Goal: Task Accomplishment & Management: Use online tool/utility

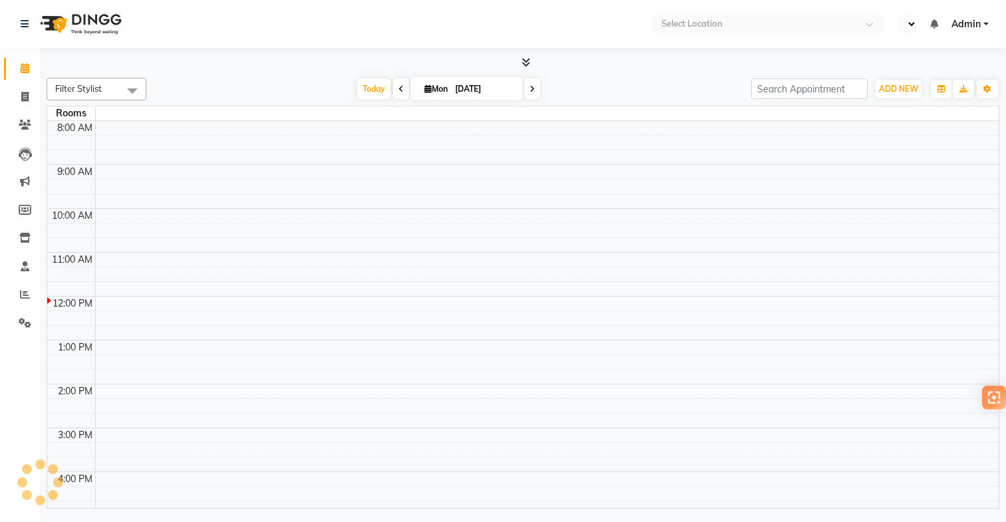
scroll to position [139, 0]
select select "en"
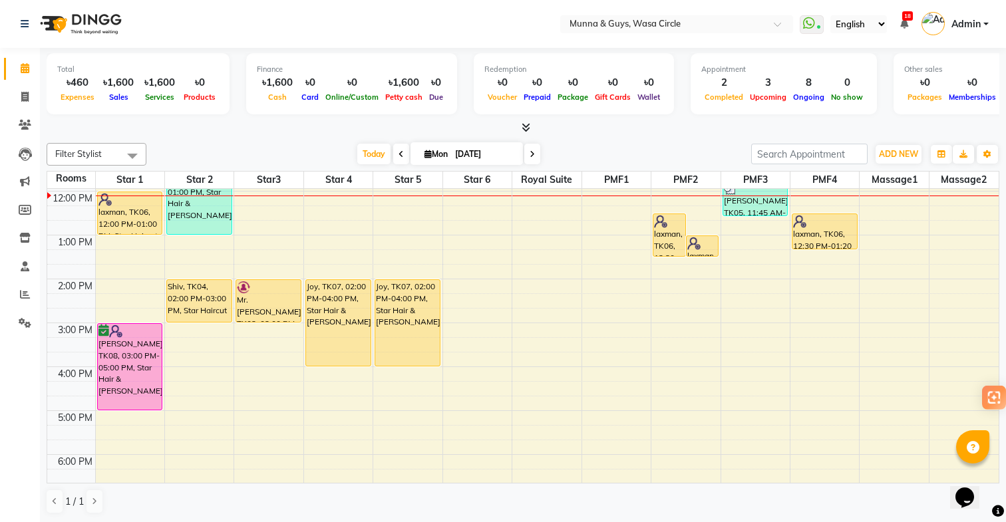
scroll to position [85, 0]
click at [25, 323] on icon at bounding box center [25, 323] width 13 height 10
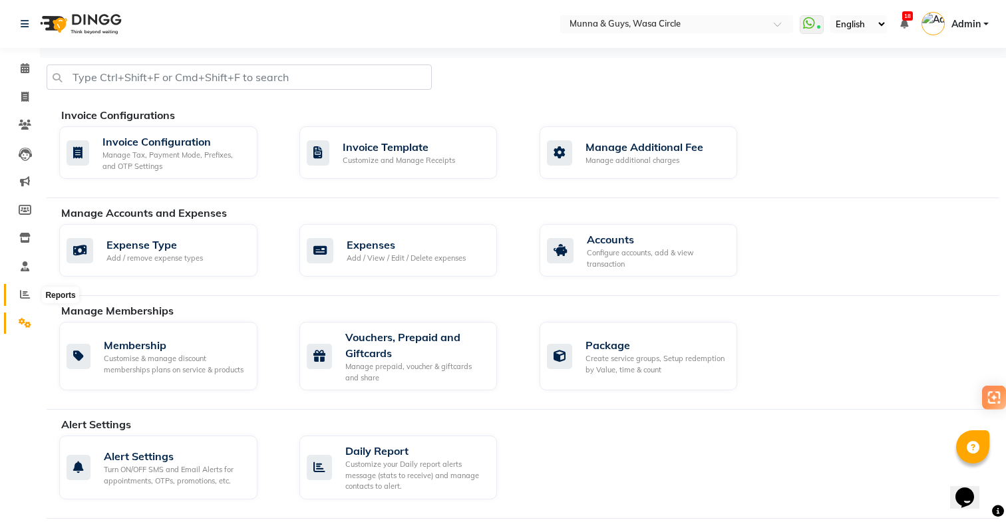
click at [28, 292] on icon at bounding box center [25, 294] width 10 height 10
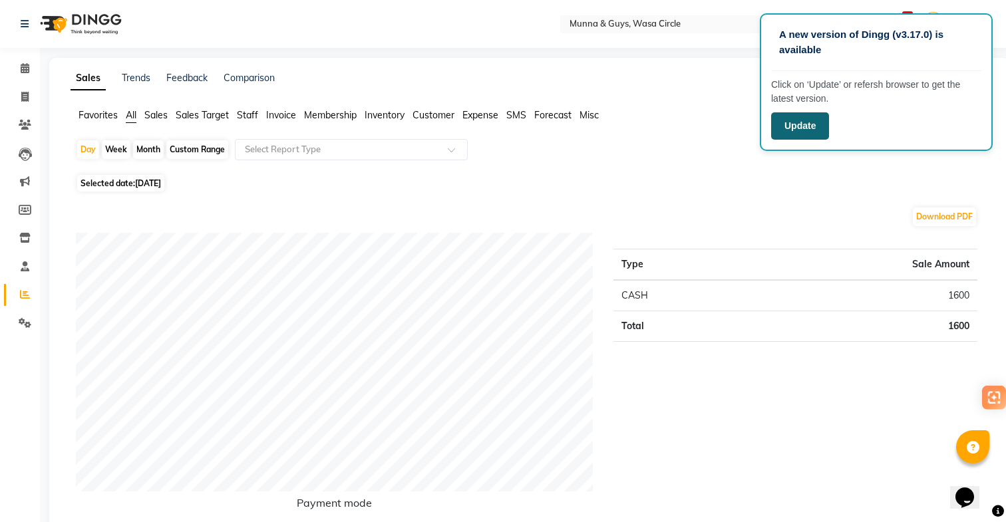
click at [803, 135] on button "Update" at bounding box center [800, 125] width 58 height 27
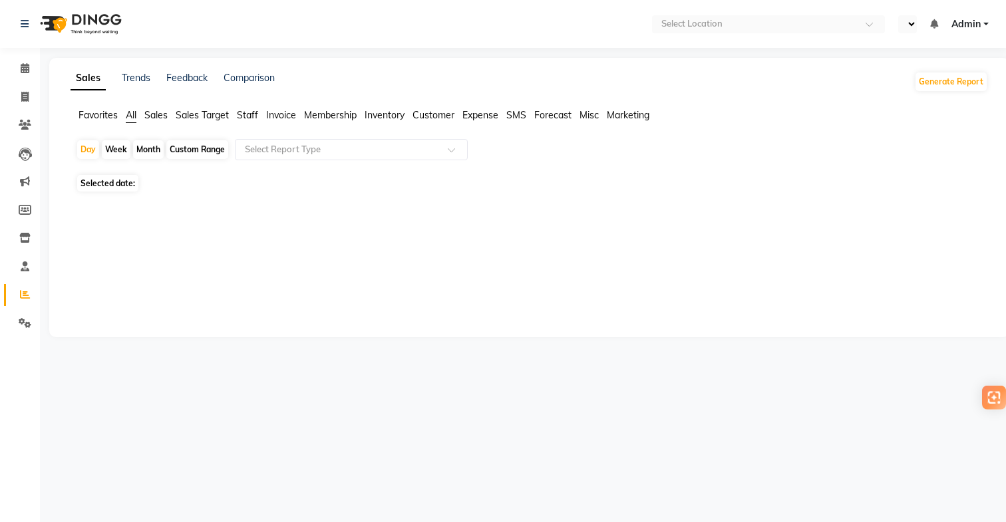
select select "en"
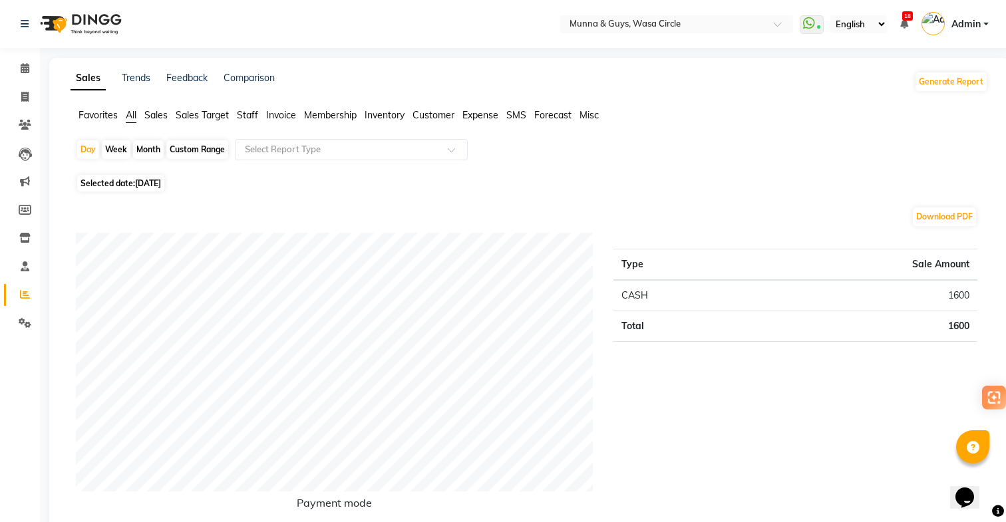
click at [480, 119] on span "Expense" at bounding box center [480, 115] width 36 height 12
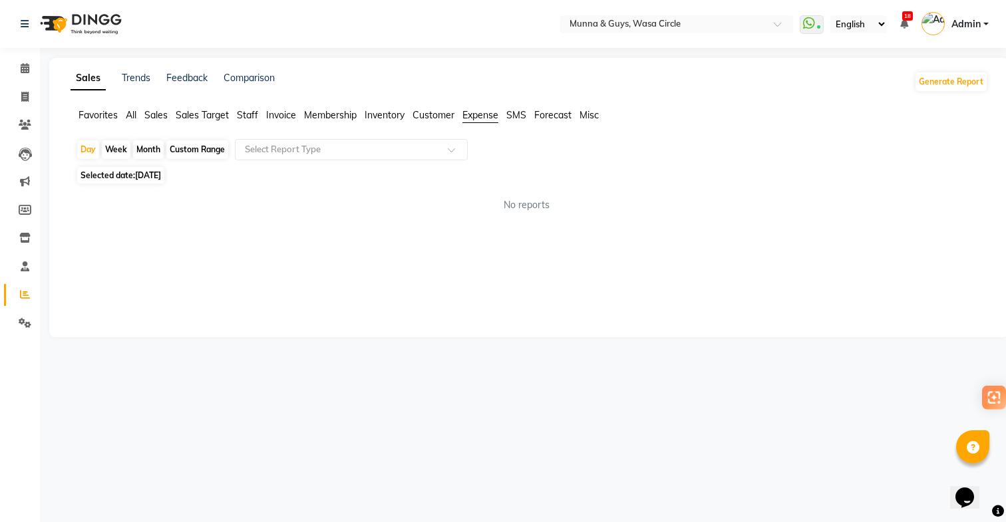
click at [200, 152] on div "Custom Range" at bounding box center [197, 149] width 62 height 19
select select "9"
select select "2025"
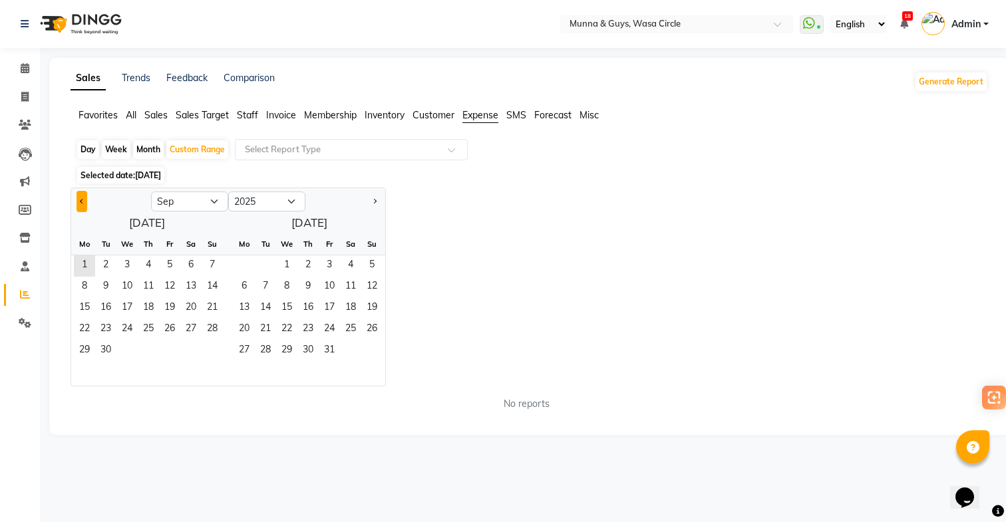
click at [77, 202] on button "Previous month" at bounding box center [82, 201] width 11 height 21
select select "8"
click at [173, 263] on span "1" at bounding box center [169, 266] width 21 height 21
click at [220, 355] on span "31" at bounding box center [212, 351] width 21 height 21
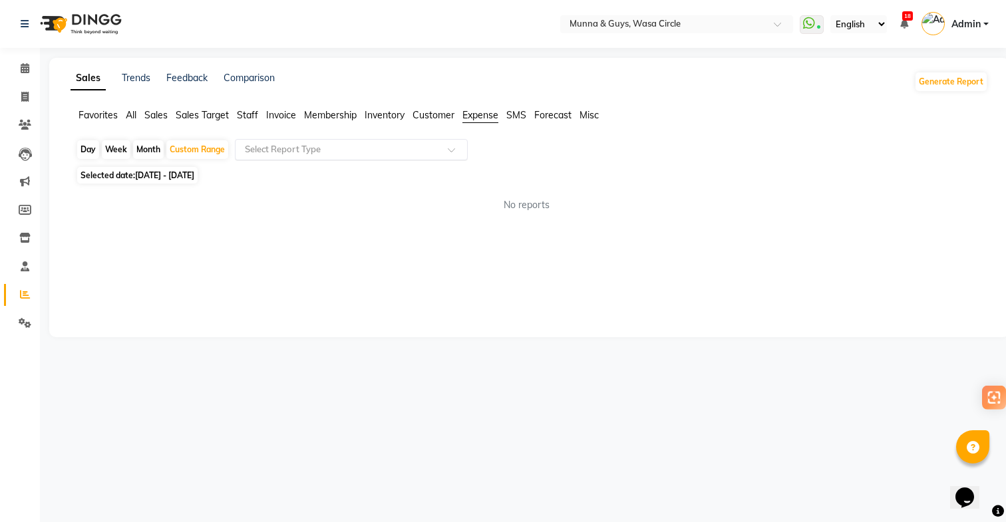
click at [281, 151] on input "text" at bounding box center [338, 149] width 192 height 13
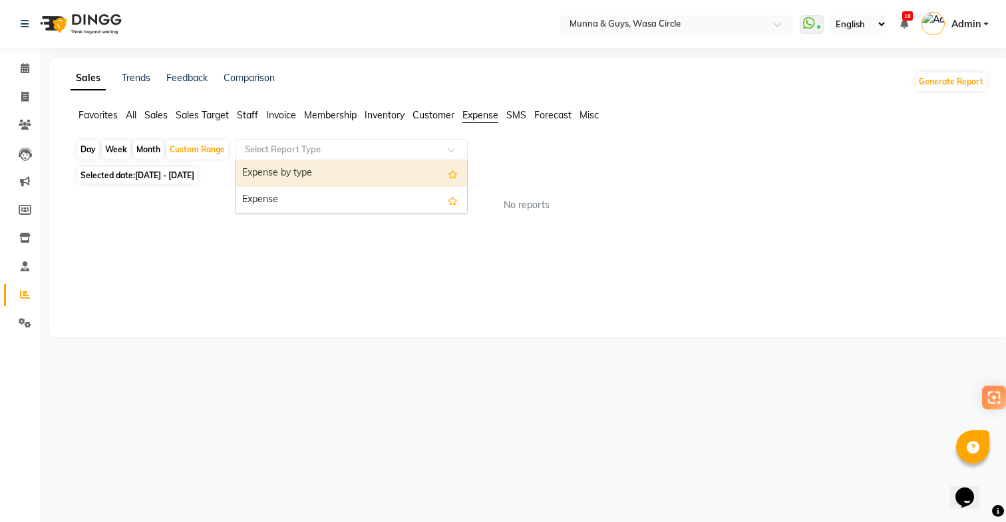
click at [283, 178] on div "Expense by type" at bounding box center [352, 173] width 232 height 27
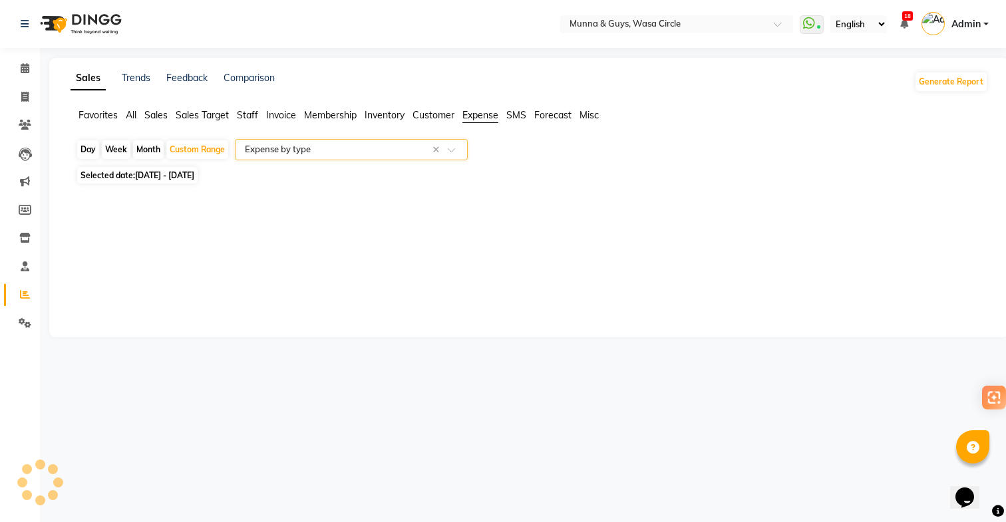
select select "filtered_report"
select select "csv"
